Goal: Information Seeking & Learning: Compare options

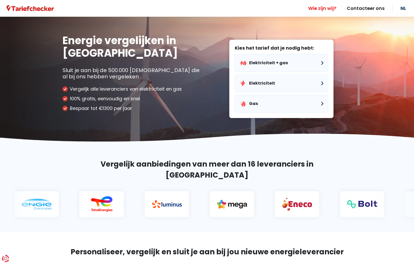
click at [310, 9] on link "Wie zijn wij?" at bounding box center [322, 8] width 39 height 17
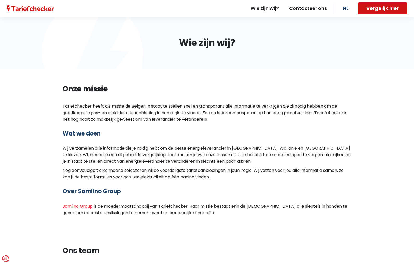
click at [379, 12] on button "Vergelijk hier" at bounding box center [382, 8] width 49 height 12
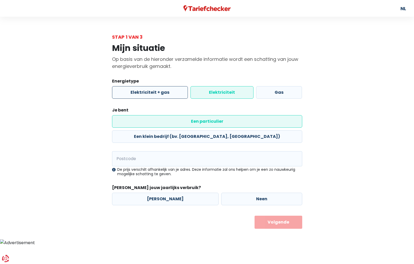
click at [161, 99] on label "Elektriciteit + gas" at bounding box center [150, 92] width 76 height 13
click at [161, 99] on input "Elektriciteit + gas" at bounding box center [150, 92] width 76 height 13
radio input "true"
radio input "false"
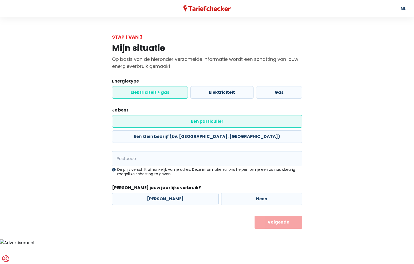
click at [149, 128] on label "Een particulier" at bounding box center [207, 121] width 190 height 13
click at [149, 128] on input "Een particulier" at bounding box center [207, 121] width 190 height 13
click at [143, 166] on input "Postcode" at bounding box center [207, 158] width 190 height 15
type input "2440"
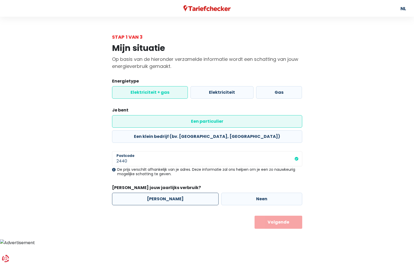
click at [155, 204] on label "Ja" at bounding box center [165, 198] width 107 height 13
click at [155, 204] on input "Ja" at bounding box center [165, 198] width 107 height 13
radio input "true"
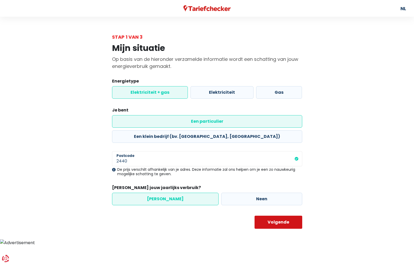
click at [280, 228] on button "Volgende" at bounding box center [279, 221] width 48 height 13
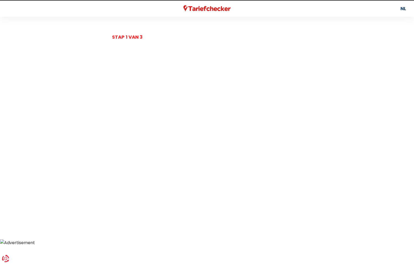
select select
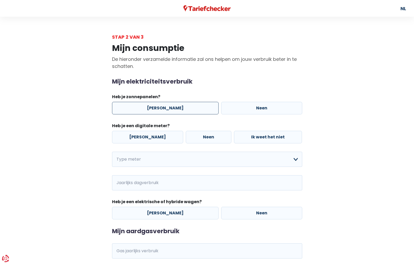
click at [156, 114] on label "Ja" at bounding box center [165, 108] width 107 height 13
click at [156, 114] on input "Ja" at bounding box center [165, 108] width 107 height 13
radio input "true"
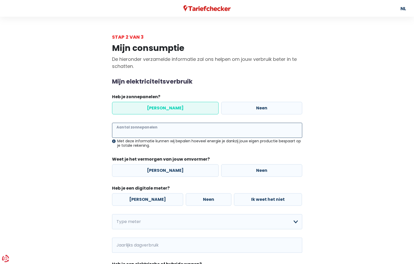
click at [153, 138] on input "Aantal zonnepanelen" at bounding box center [207, 130] width 190 height 15
type input "48"
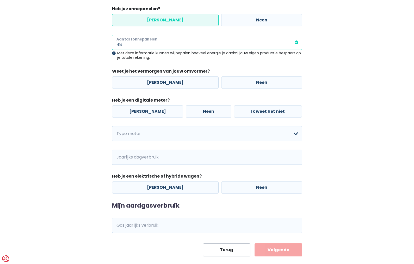
scroll to position [104, 0]
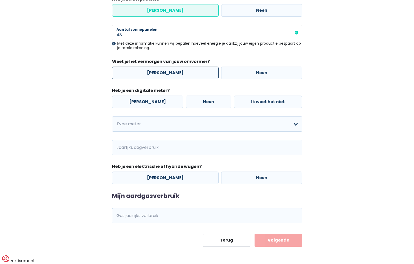
click at [157, 79] on label "Ja" at bounding box center [165, 73] width 107 height 13
click at [157, 79] on input "Ja" at bounding box center [165, 73] width 107 height 13
radio input "true"
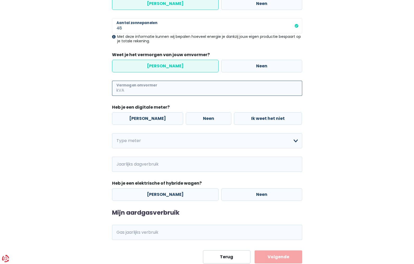
click at [145, 96] on input "Vermogen omvormer" at bounding box center [213, 88] width 177 height 15
type input "10"
drag, startPoint x: 149, startPoint y: 165, endPoint x: 146, endPoint y: 171, distance: 6.4
click at [149, 126] on div "Ja Neen Ik weet het niet" at bounding box center [207, 118] width 193 height 15
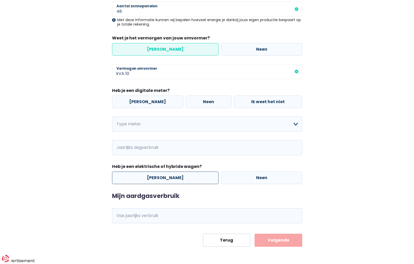
scroll to position [183, 0]
click at [160, 123] on select "Enkelvoudig Tweevoudig Enkelvoudig + uitsluitend nachttarief Tweevoudig + uitsl…" at bounding box center [207, 123] width 190 height 15
select select "day_night_bi_hourly"
click at [112, 116] on select "Enkelvoudig Tweevoudig Enkelvoudig + uitsluitend nachttarief Tweevoudig + uitsl…" at bounding box center [207, 123] width 190 height 15
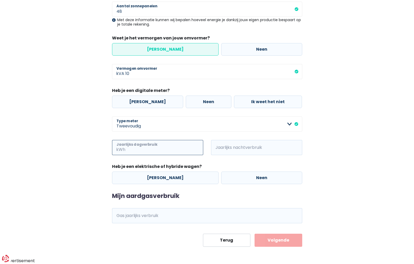
click at [138, 153] on input "Jaarlijks dagverbruik" at bounding box center [164, 147] width 77 height 15
type input "2320"
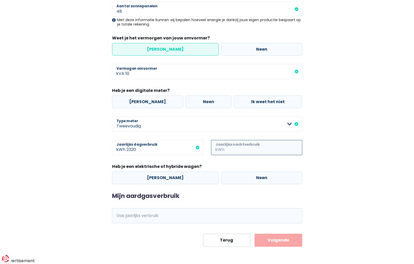
click at [234, 152] on input "Jaarlijks nachtverbruik" at bounding box center [264, 147] width 77 height 15
type input "4316"
click at [156, 184] on label "Ja" at bounding box center [165, 177] width 107 height 13
click at [156, 184] on input "Ja" at bounding box center [165, 177] width 107 height 13
radio input "true"
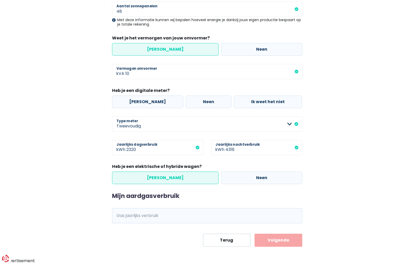
scroll to position [216, 0]
click at [138, 210] on input "Gas jaarlijks verbruik" at bounding box center [214, 215] width 176 height 15
type input "21711"
click at [280, 237] on button "Volgende" at bounding box center [279, 239] width 48 height 13
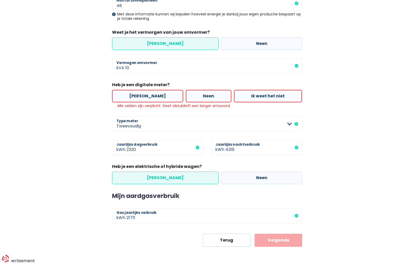
scroll to position [171, 0]
click at [143, 102] on label "Ja" at bounding box center [147, 96] width 71 height 13
click at [143, 102] on input "Ja" at bounding box center [147, 96] width 71 height 13
radio input "true"
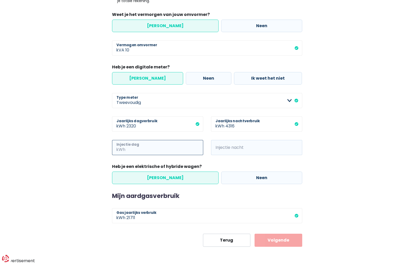
click at [135, 155] on input "Injectie dag" at bounding box center [164, 147] width 77 height 15
type input "4271"
click at [226, 155] on span "kWh" at bounding box center [218, 147] width 14 height 15
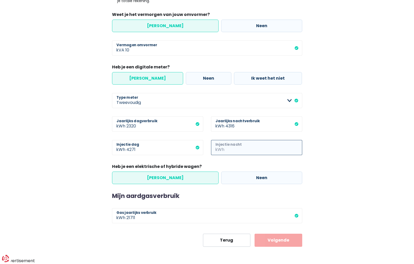
click at [237, 155] on input "Injectie nacht" at bounding box center [264, 147] width 77 height 15
type input "1681"
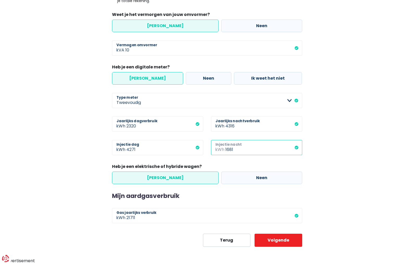
scroll to position [246, 0]
click at [284, 236] on button "Volgende" at bounding box center [279, 239] width 48 height 13
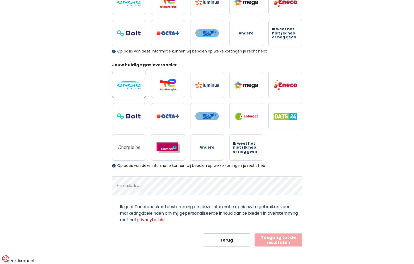
scroll to position [52, 0]
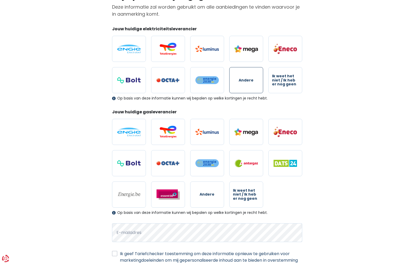
click at [244, 82] on span "Andere" at bounding box center [246, 80] width 15 height 4
click at [244, 93] on input "Andere" at bounding box center [247, 80] width 34 height 26
radio input "true"
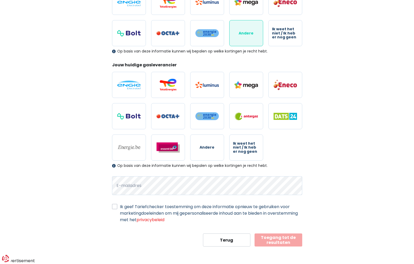
scroll to position [130, 0]
click at [208, 149] on span "Andere" at bounding box center [207, 147] width 15 height 4
click at [208, 160] on input "Andere" at bounding box center [207, 147] width 34 height 26
radio input "true"
click at [128, 150] on img at bounding box center [128, 147] width 23 height 6
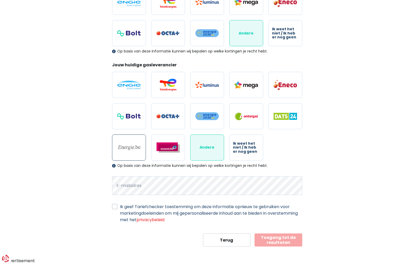
click at [128, 160] on input "radio" at bounding box center [129, 147] width 34 height 26
radio input "true"
radio input "false"
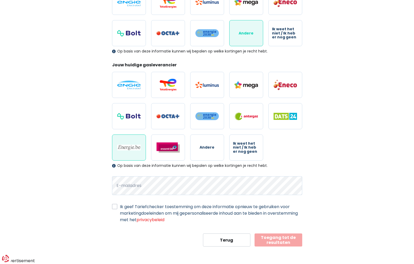
scroll to position [194, 0]
click at [279, 235] on button "Toegang tot de resultaten" at bounding box center [279, 239] width 48 height 13
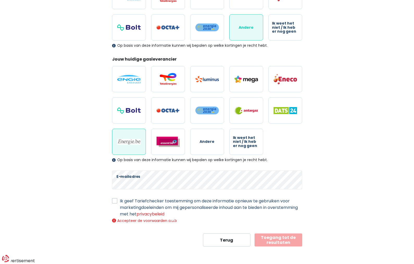
scroll to position [202, 0]
click at [120, 197] on label "Ik geef Tariefchecker toestemming om deze informatie opnieuw te gebruiken voor …" at bounding box center [211, 207] width 183 height 20
click at [116, 197] on input "Ik geef Tariefchecker toestemming om deze informatie opnieuw te gebruiken voor …" at bounding box center [114, 199] width 5 height 5
checkbox input "true"
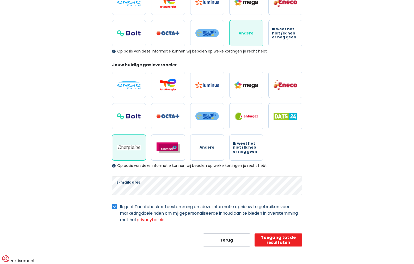
scroll to position [194, 0]
click at [273, 239] on button "Toegang tot de resultaten" at bounding box center [279, 239] width 48 height 13
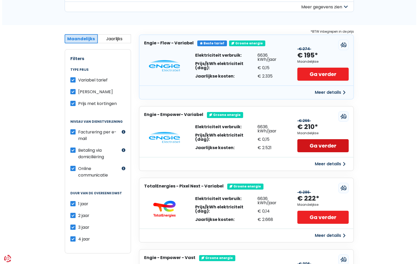
scroll to position [78, 0]
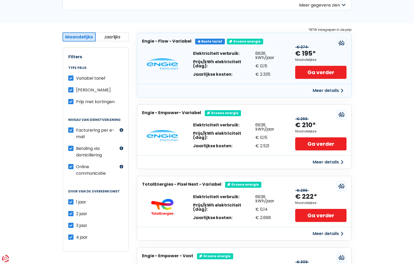
click at [326, 95] on button "Meer details" at bounding box center [328, 90] width 37 height 9
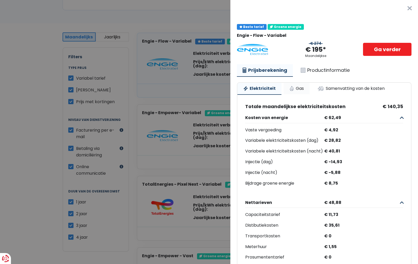
click at [309, 94] on link "Gas" at bounding box center [297, 88] width 26 height 11
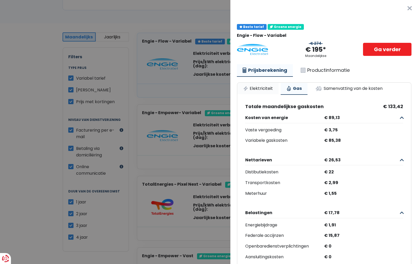
click at [266, 94] on link "Elektriciteit" at bounding box center [258, 88] width 41 height 11
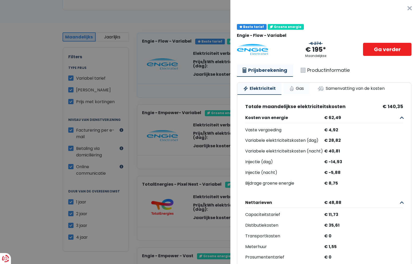
click at [307, 94] on link "Gas" at bounding box center [297, 88] width 26 height 11
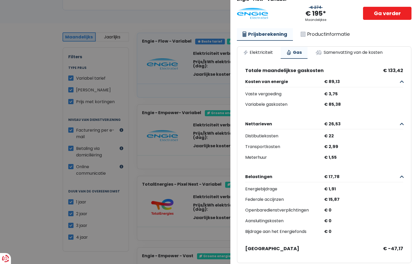
scroll to position [0, 0]
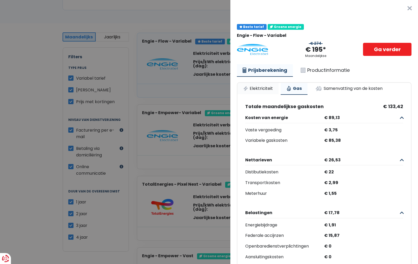
click at [270, 94] on link "Elektriciteit" at bounding box center [258, 88] width 41 height 11
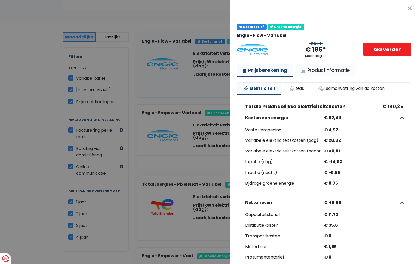
click at [335, 76] on link "Productinformatie" at bounding box center [325, 70] width 61 height 12
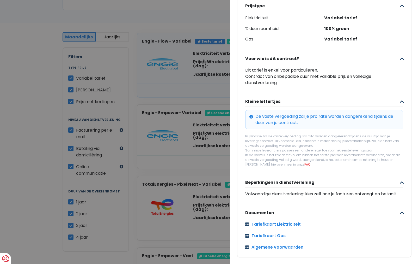
scroll to position [265, 0]
click at [276, 221] on link "Tariefkaart Elektriciteit" at bounding box center [324, 224] width 158 height 6
click at [302, 207] on div "Documenten Tariefkaart Elektriciteit Tariefkaart Gas Algemene voorwaarden" at bounding box center [324, 228] width 158 height 43
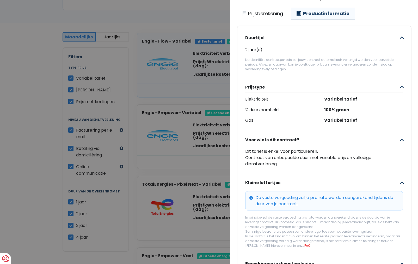
scroll to position [0, 0]
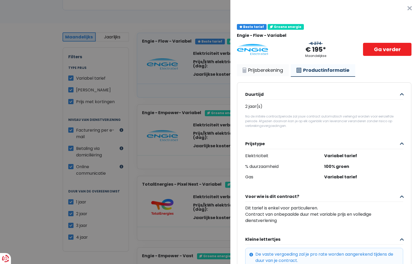
click at [283, 76] on link "Prijsberekening" at bounding box center [263, 70] width 52 height 12
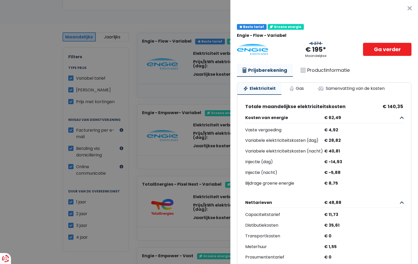
click at [402, 10] on button "×" at bounding box center [410, 8] width 17 height 17
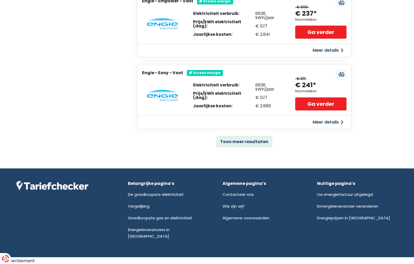
scroll to position [469, 0]
click at [258, 136] on button "Toon meer resultaten" at bounding box center [244, 142] width 56 height 12
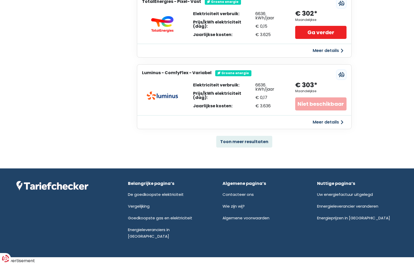
scroll to position [1347, 0]
click at [248, 136] on button "Toon meer resultaten" at bounding box center [244, 142] width 56 height 12
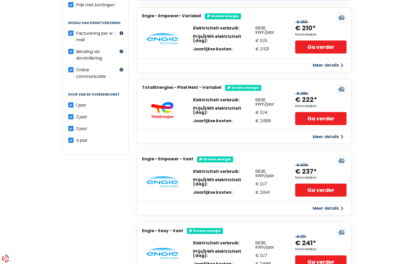
scroll to position [81, 0]
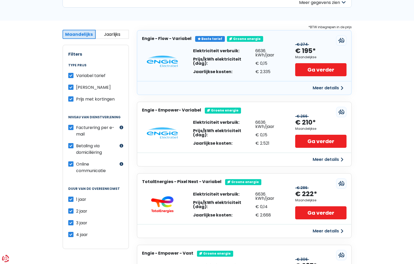
click at [118, 39] on button "Jaarlijks" at bounding box center [112, 34] width 33 height 9
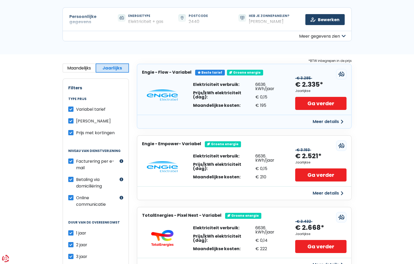
scroll to position [0, 0]
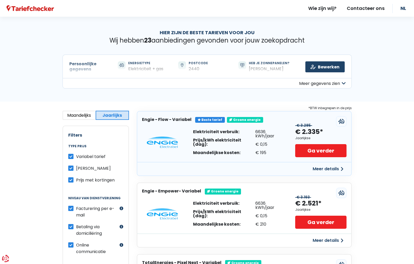
click at [318, 88] on button "Meer gegevens zien" at bounding box center [208, 83] width 290 height 10
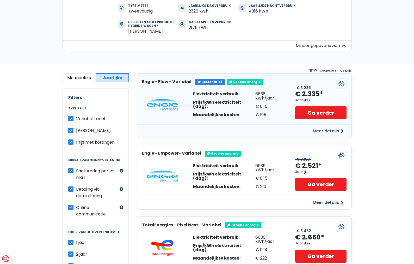
scroll to position [78, 0]
